Goal: Task Accomplishment & Management: Complete application form

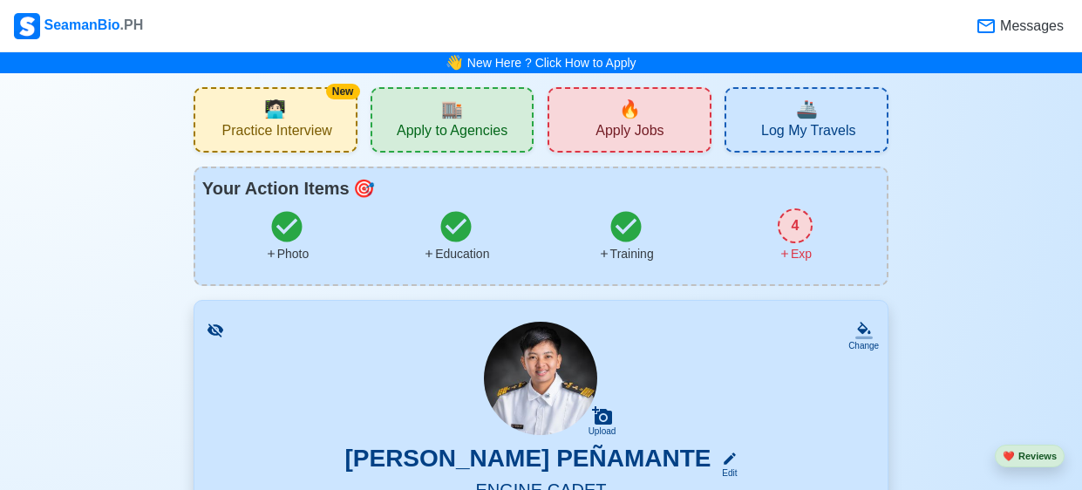
click at [1018, 19] on span "Messages" at bounding box center [1030, 26] width 67 height 21
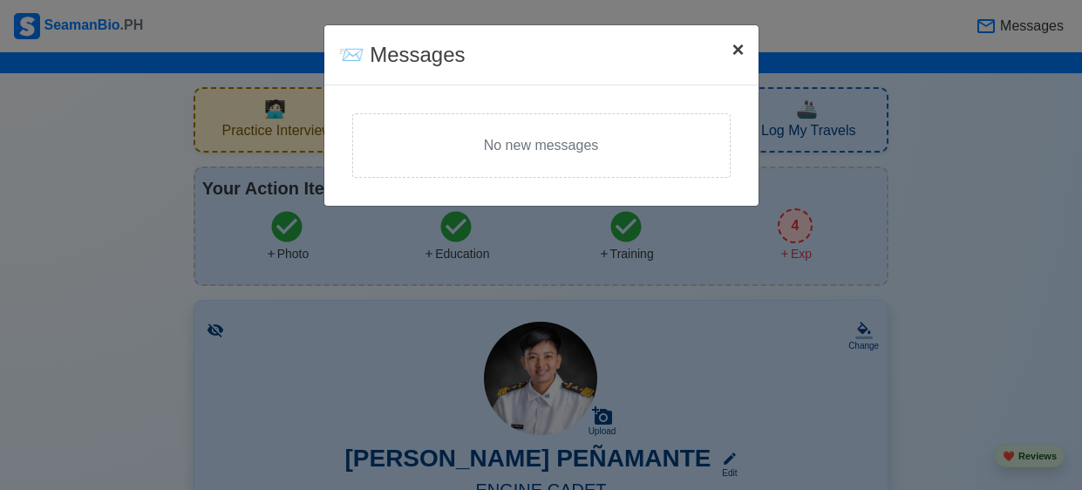
click at [739, 47] on span "×" at bounding box center [738, 49] width 12 height 24
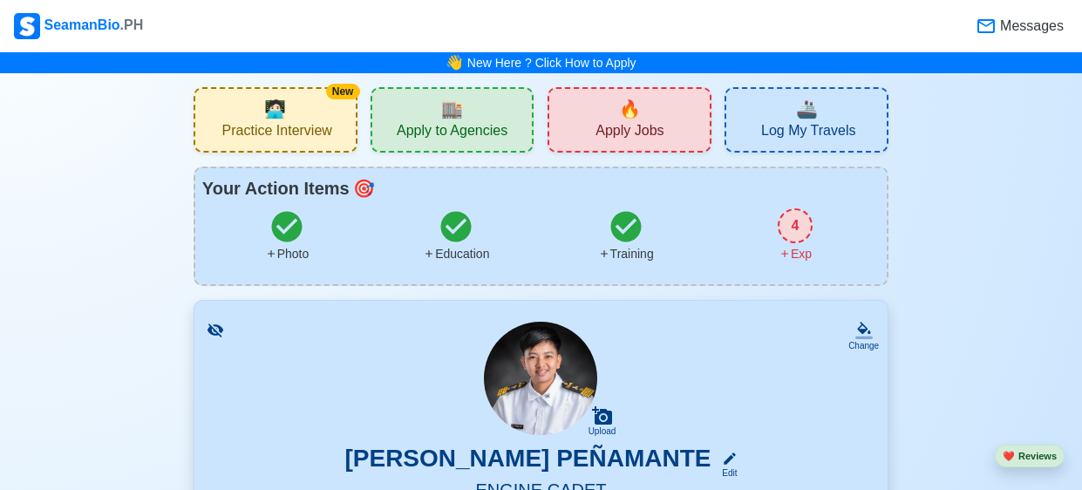
click at [283, 104] on span "🧑🏻‍💻" at bounding box center [275, 109] width 22 height 26
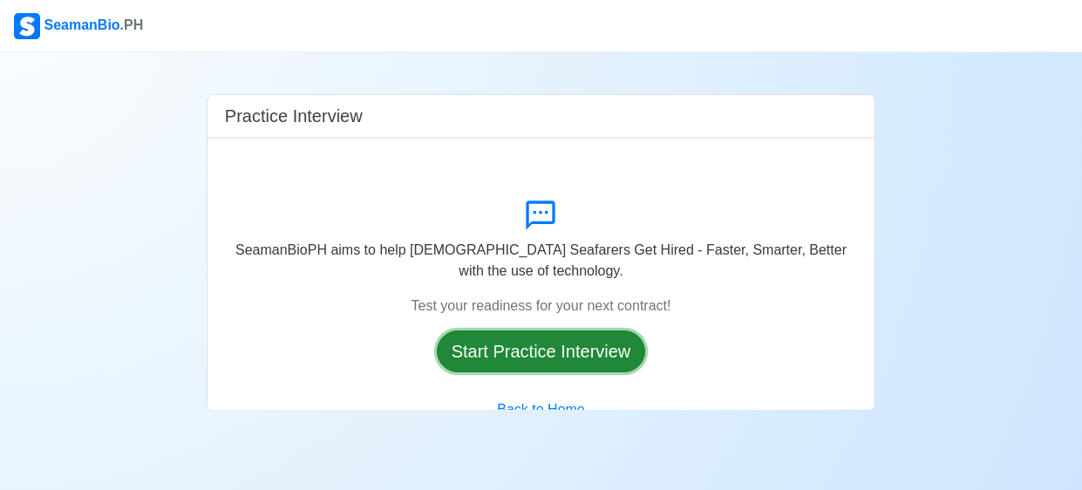
click at [515, 360] on button "Start Practice Interview" at bounding box center [541, 352] width 209 height 42
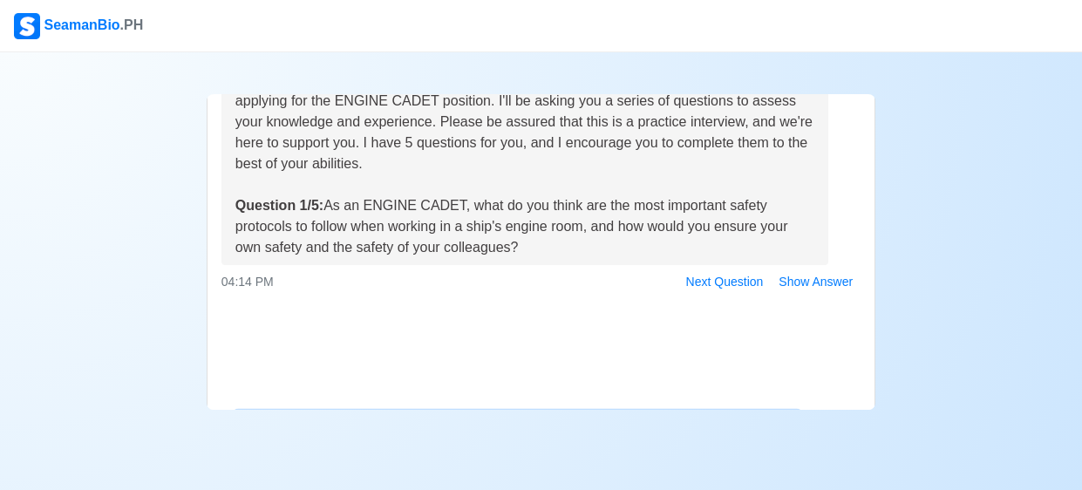
scroll to position [144, 0]
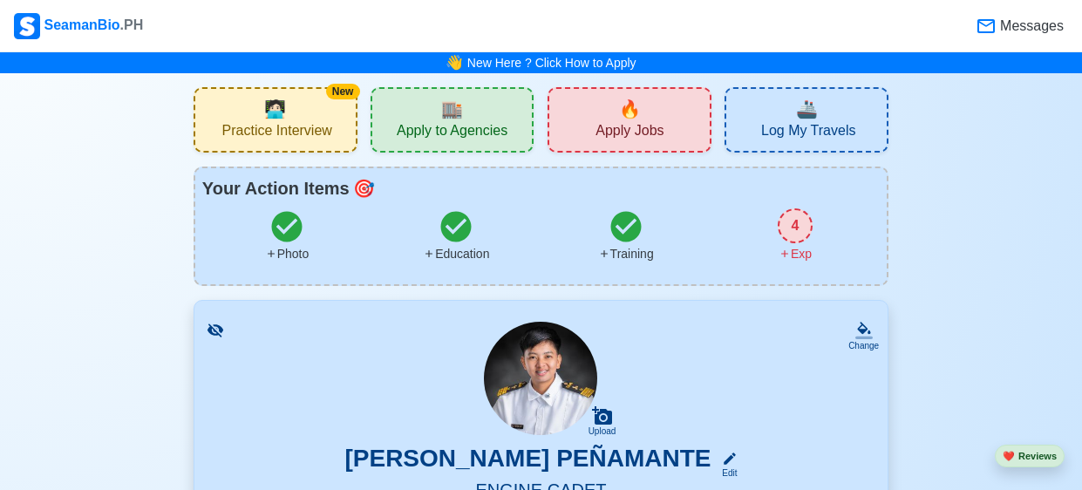
click at [617, 126] on span "Apply Jobs" at bounding box center [630, 133] width 68 height 22
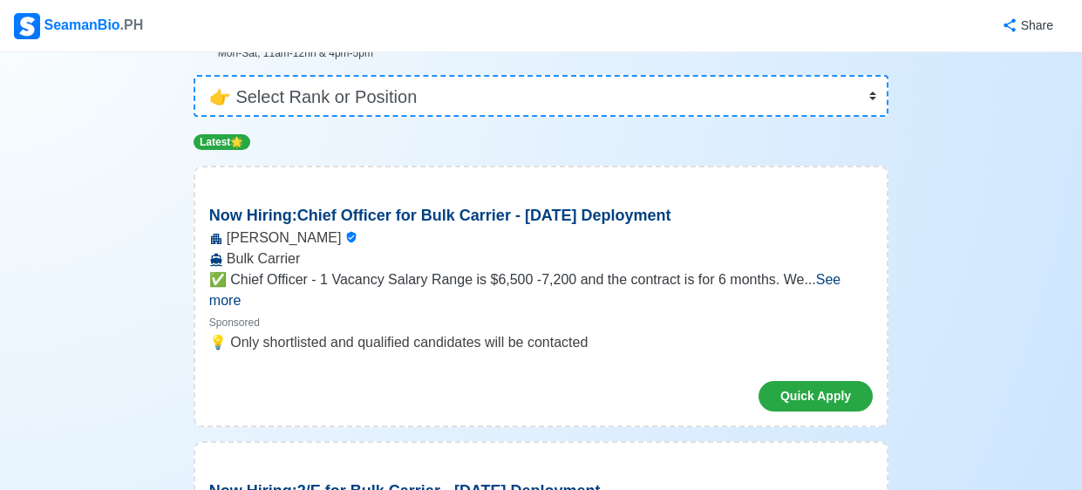
scroll to position [140, 0]
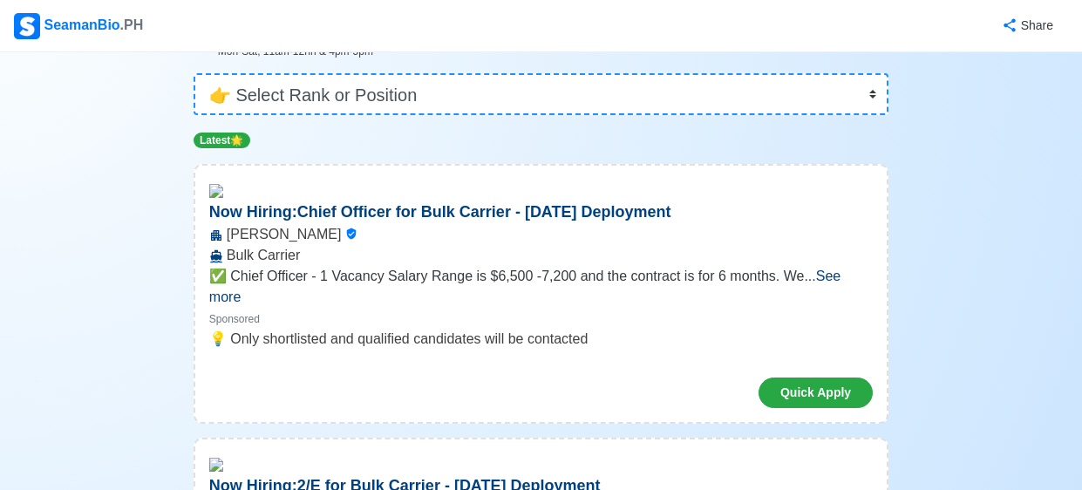
click at [832, 274] on span "See more" at bounding box center [524, 287] width 631 height 36
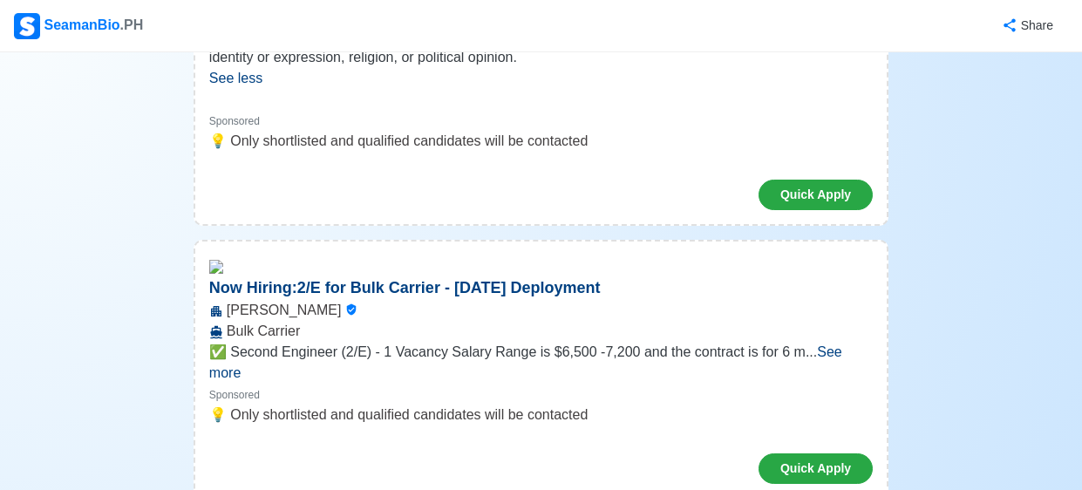
scroll to position [597, 0]
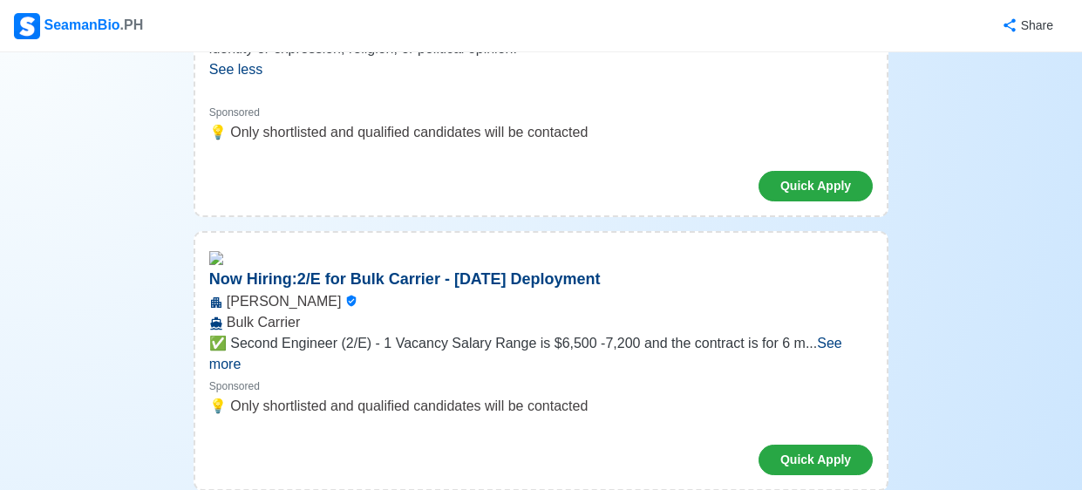
click at [831, 346] on span "See more" at bounding box center [525, 354] width 633 height 36
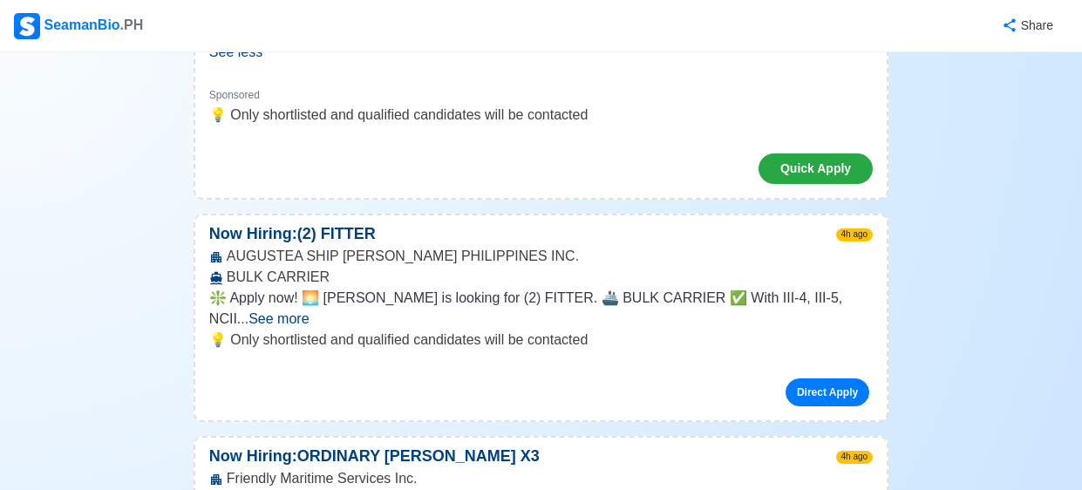
scroll to position [1125, 0]
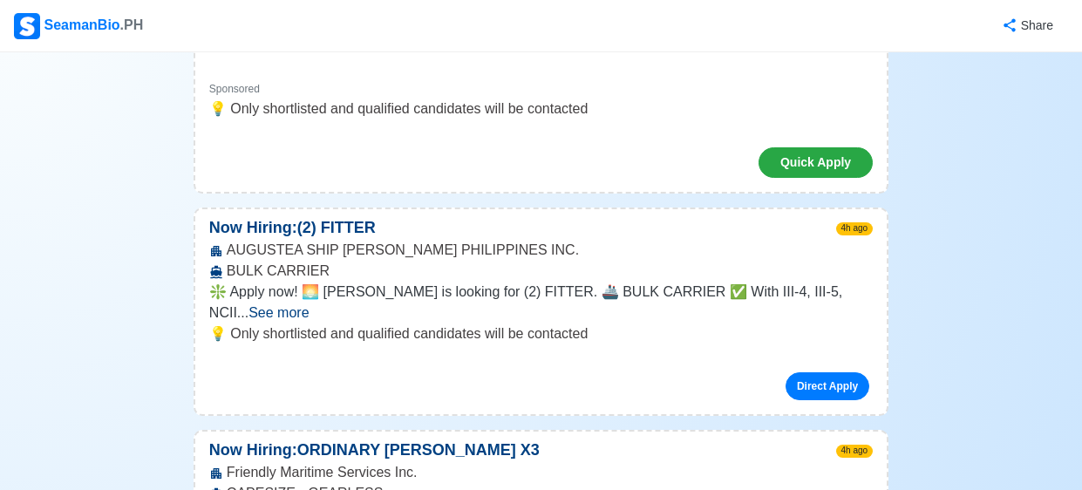
click at [309, 305] on span "See more" at bounding box center [279, 312] width 60 height 15
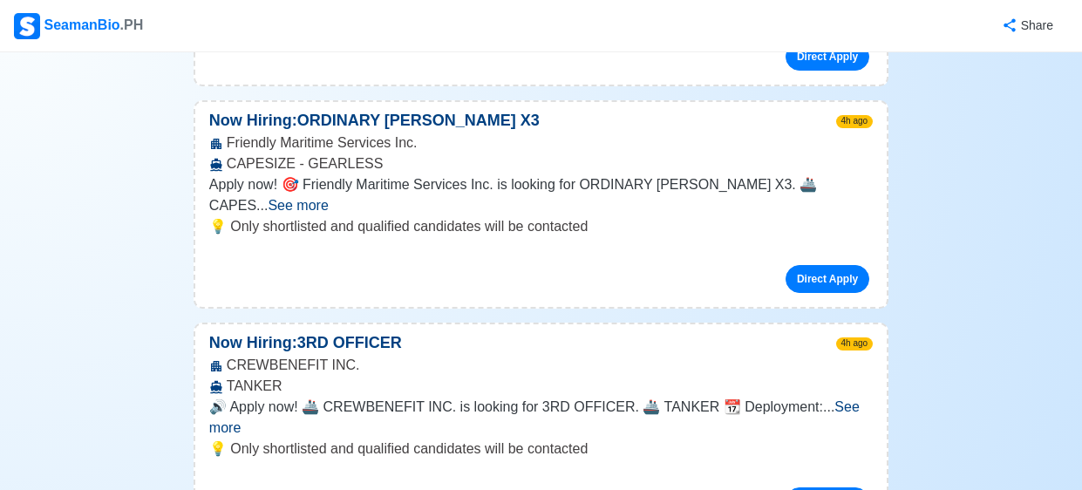
scroll to position [1576, 0]
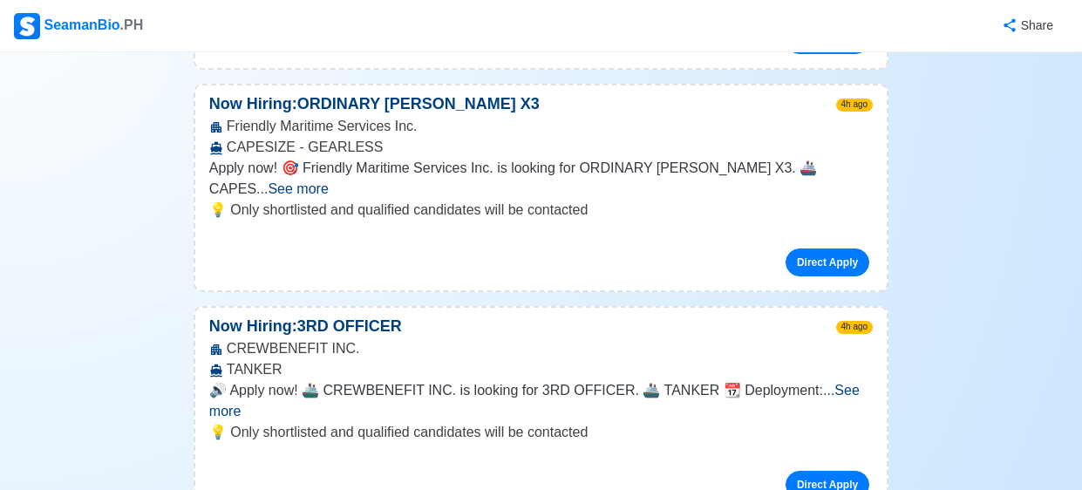
click at [826, 383] on span "See more" at bounding box center [534, 401] width 651 height 36
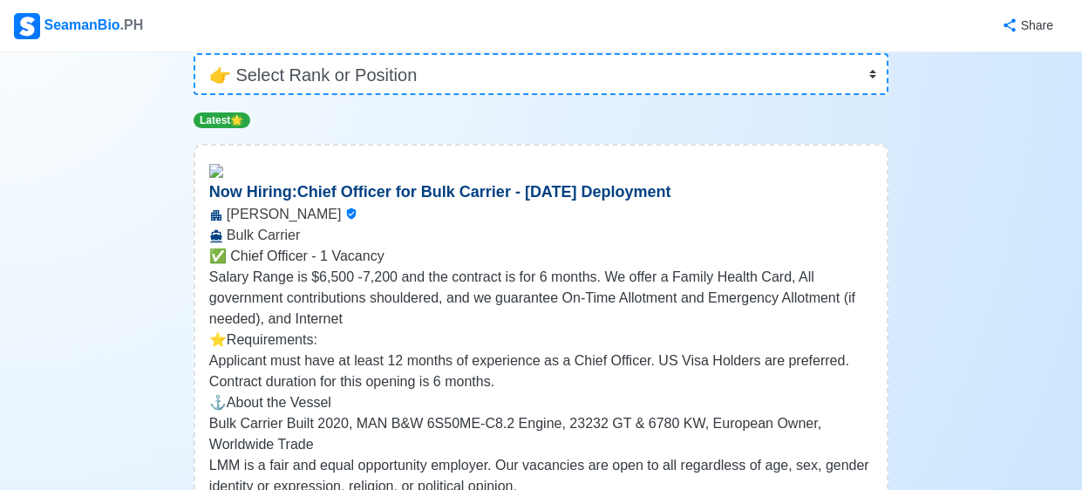
scroll to position [0, 0]
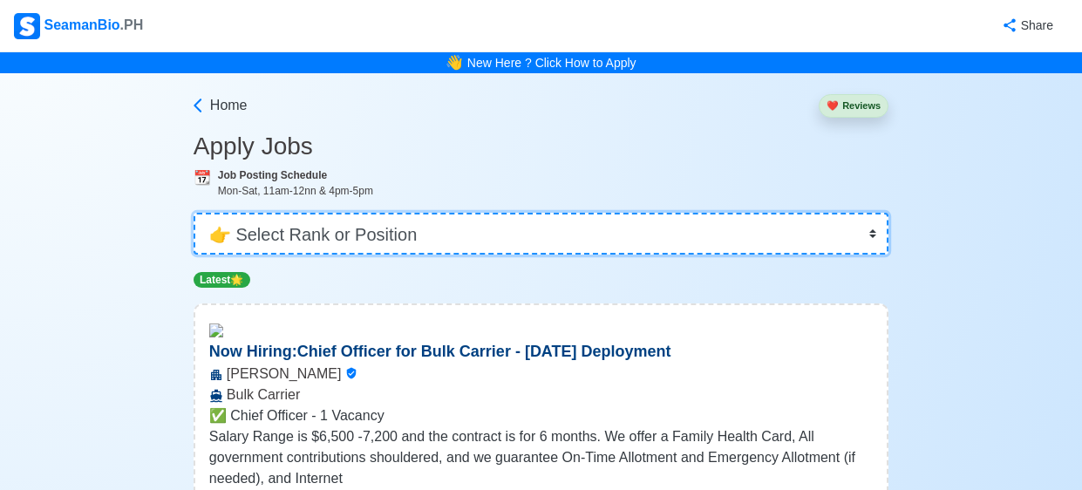
click at [872, 239] on select "👉 Select Rank or Position Master Chief Officer 2nd Officer 3rd Officer Junior O…" at bounding box center [541, 234] width 695 height 42
select select "Cadet"
click at [194, 213] on select "👉 Select Rank or Position Master Chief Officer 2nd Officer 3rd Officer Junior O…" at bounding box center [541, 234] width 695 height 42
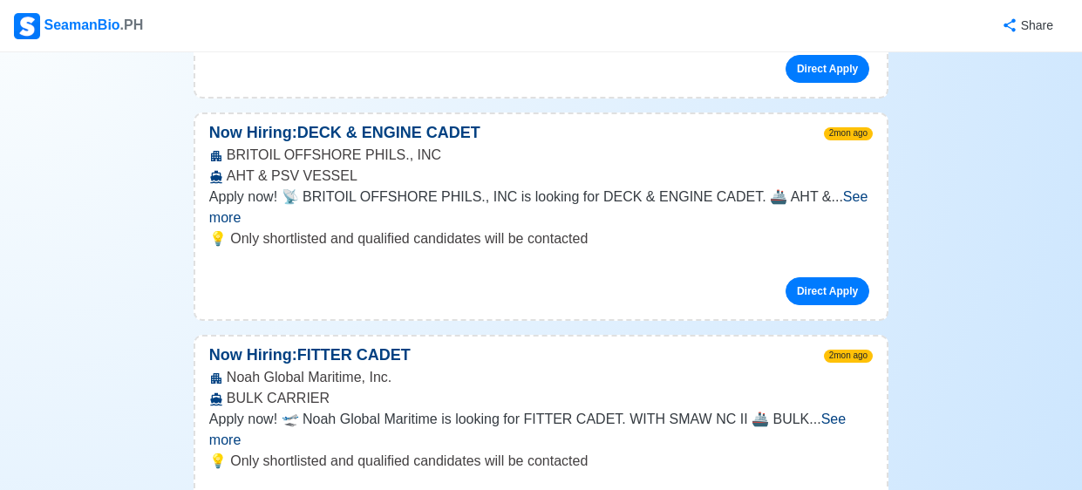
scroll to position [433, 0]
click at [835, 412] on span "See more" at bounding box center [527, 430] width 637 height 36
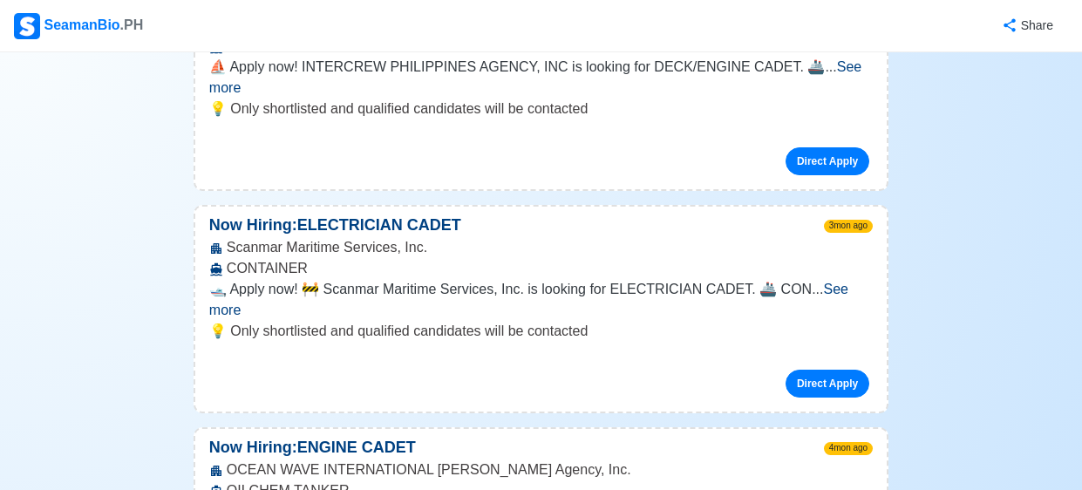
scroll to position [2574, 0]
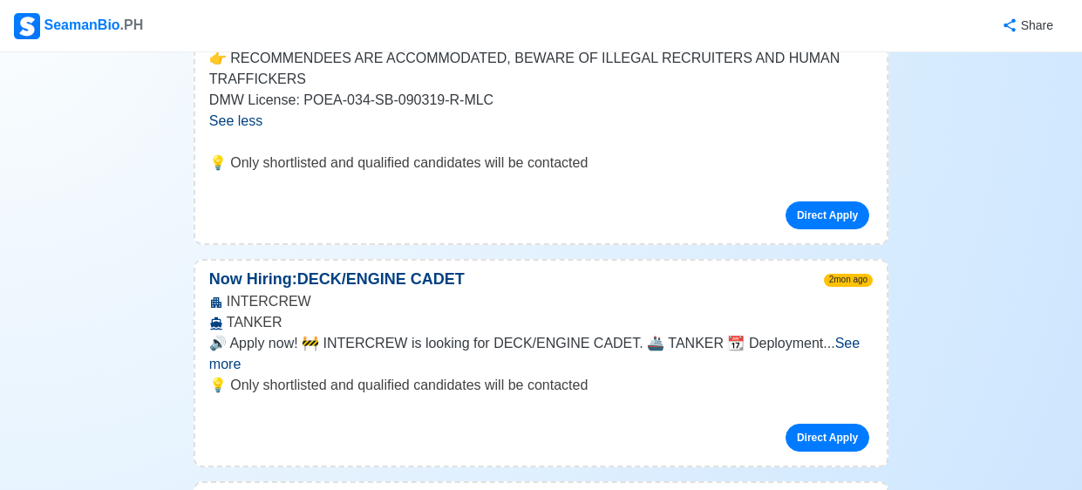
scroll to position [0, 0]
